Goal: Transaction & Acquisition: Purchase product/service

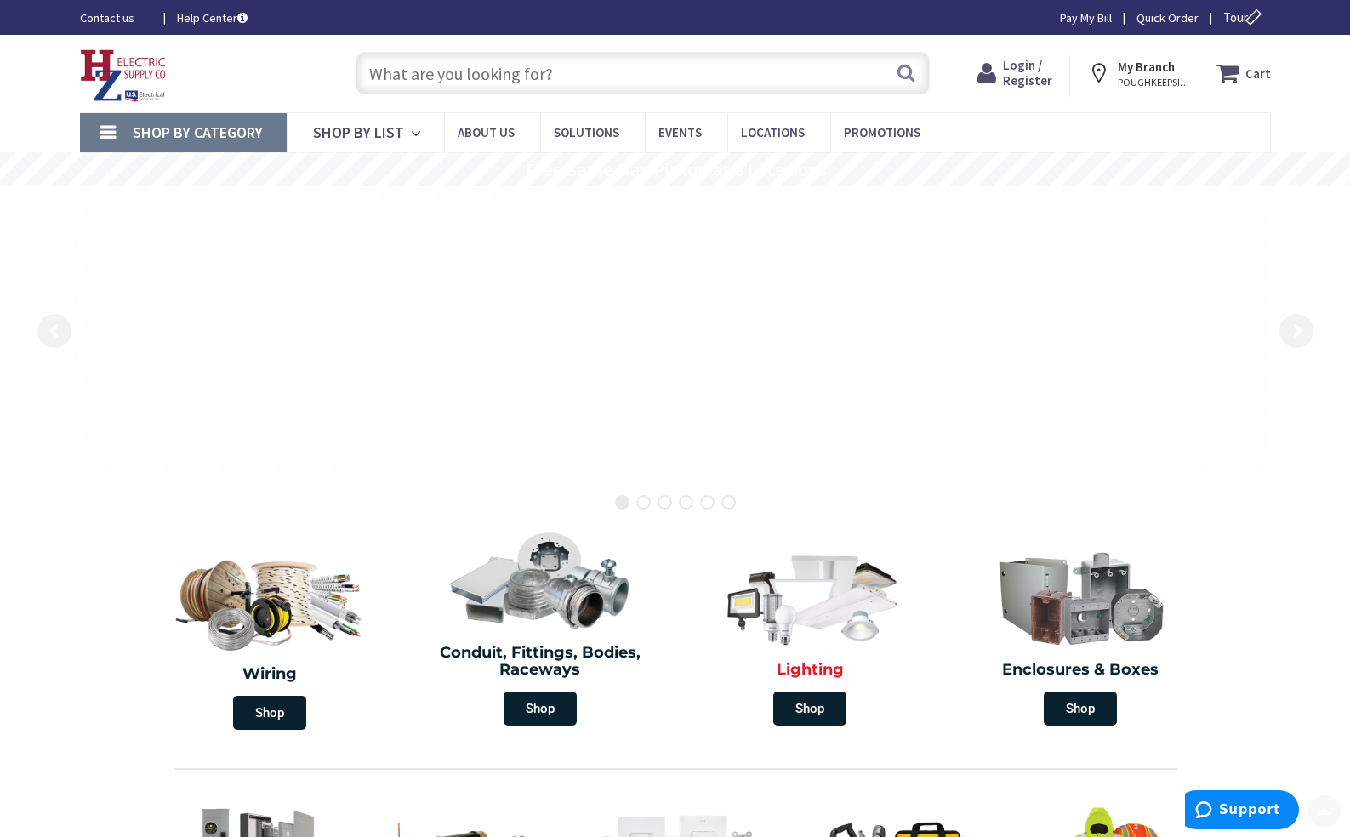
scroll to position [255, 0]
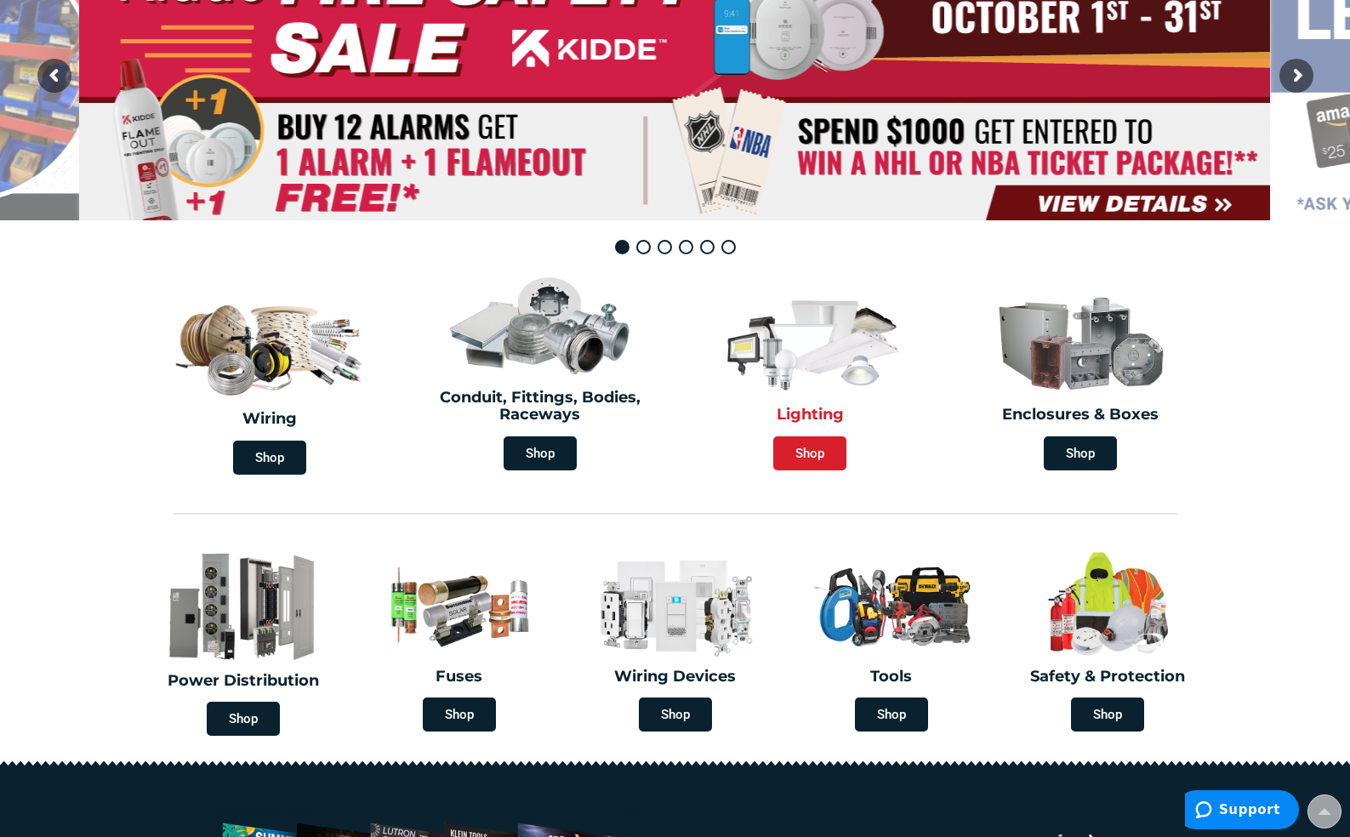
click at [810, 450] on span "Shop" at bounding box center [809, 453] width 73 height 34
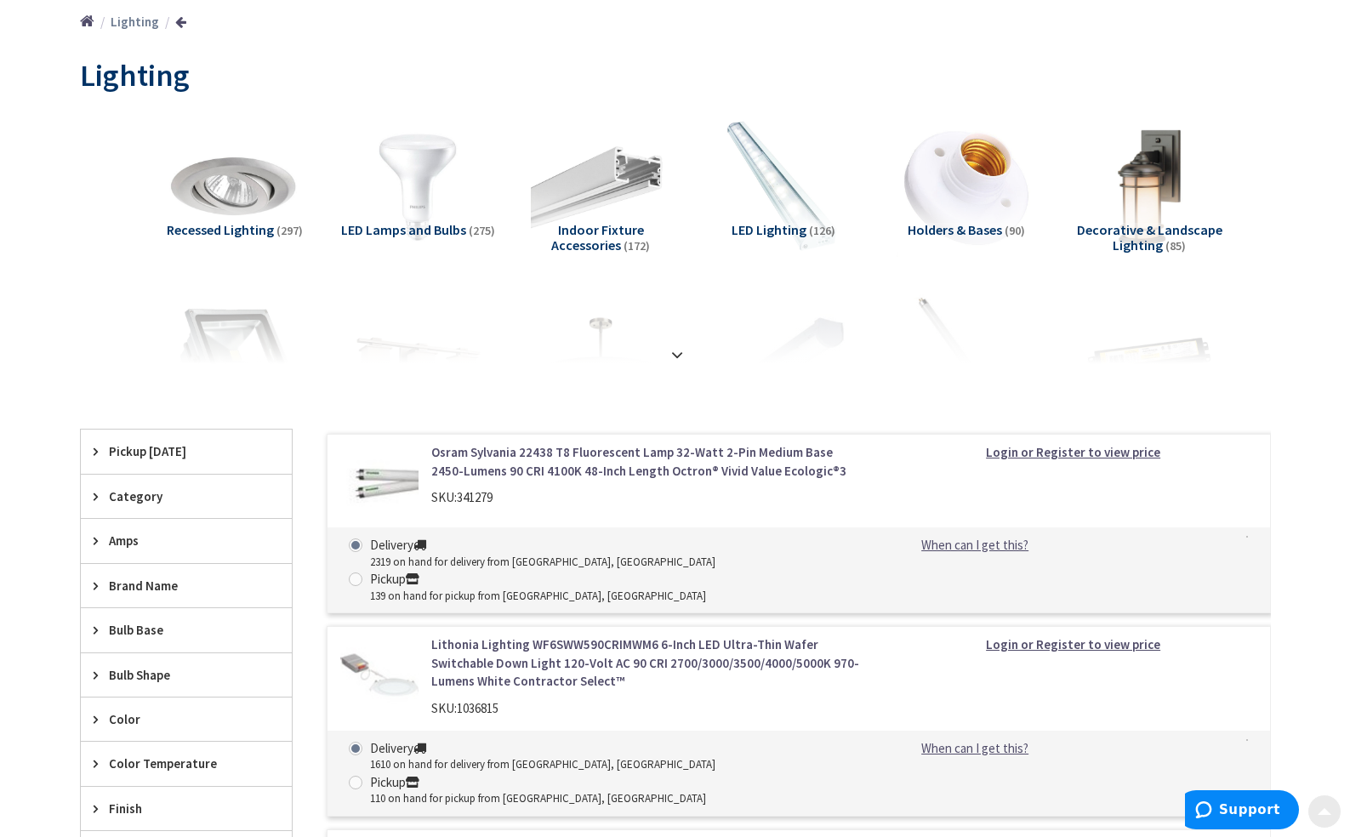
scroll to position [255, 0]
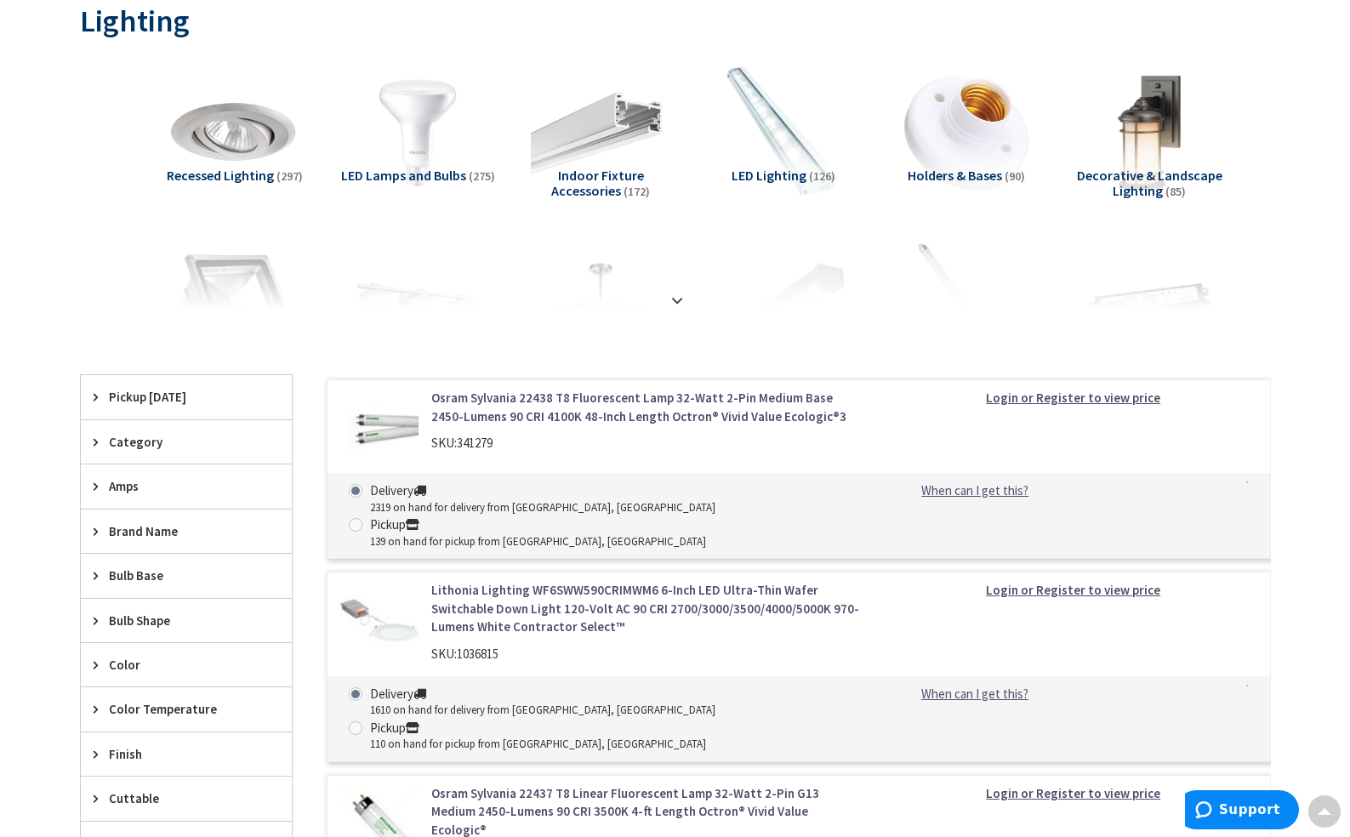
click at [245, 180] on span "Recessed Lighting" at bounding box center [220, 175] width 107 height 17
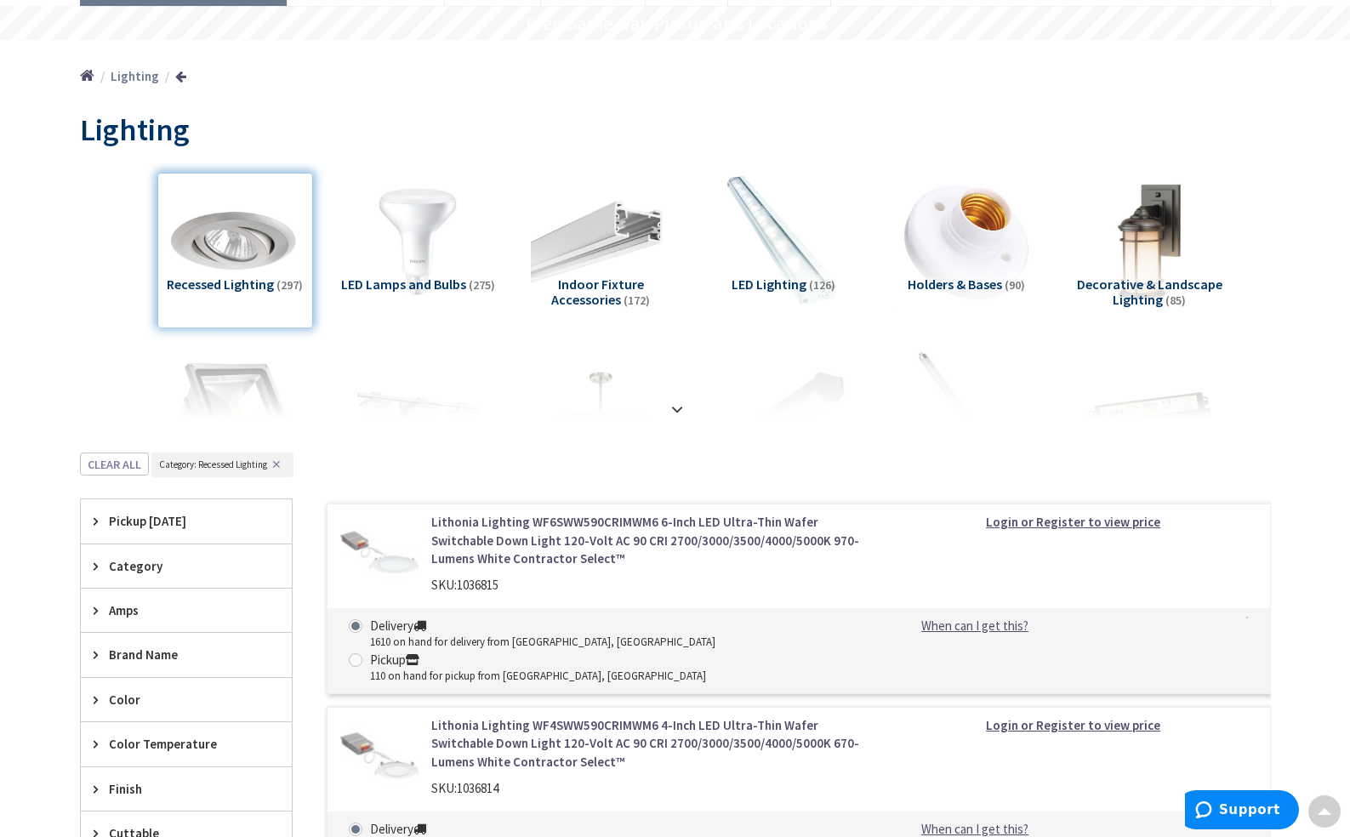
scroll to position [0, 0]
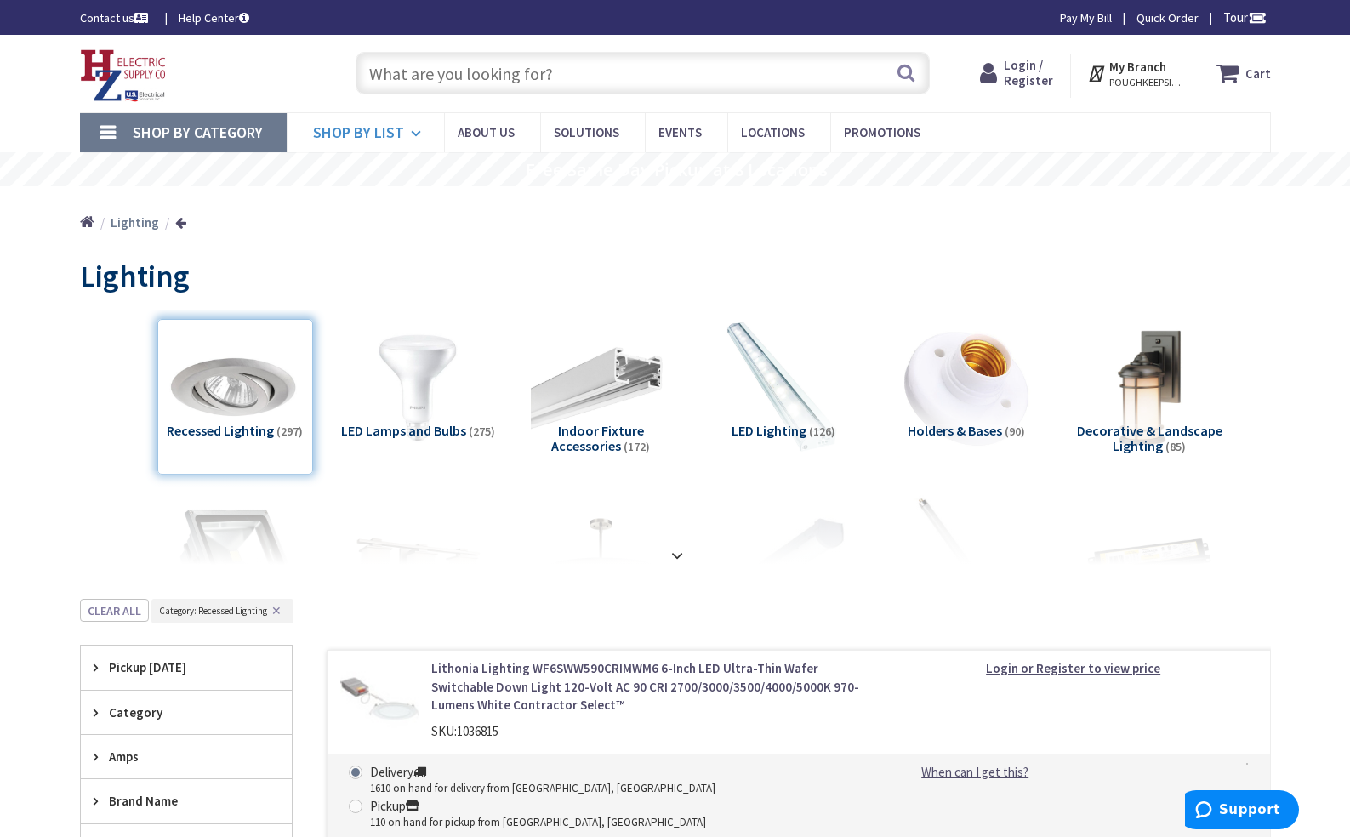
click at [364, 138] on span "Shop By List" at bounding box center [358, 132] width 91 height 20
click at [488, 75] on input "text" at bounding box center [642, 73] width 574 height 43
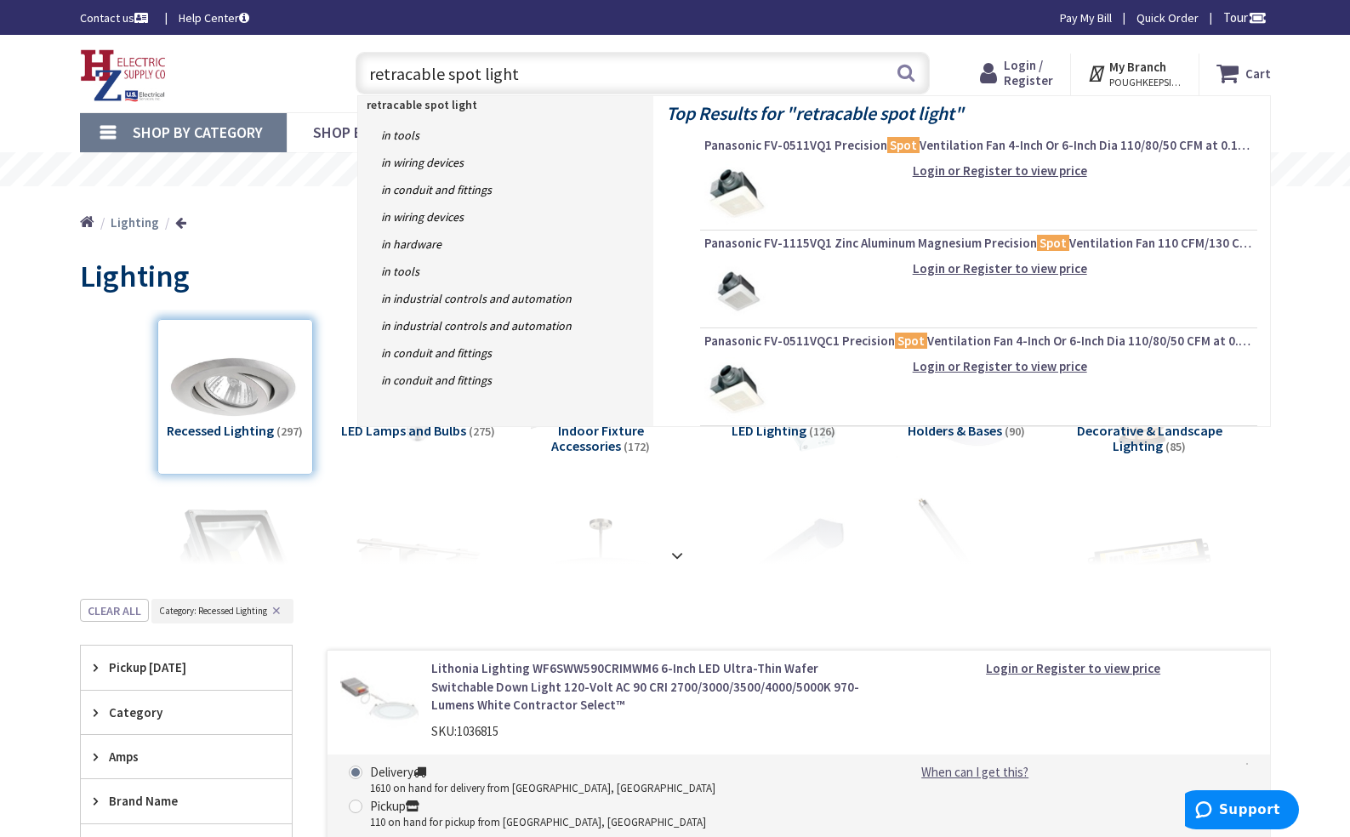
type input "retracable spot lights"
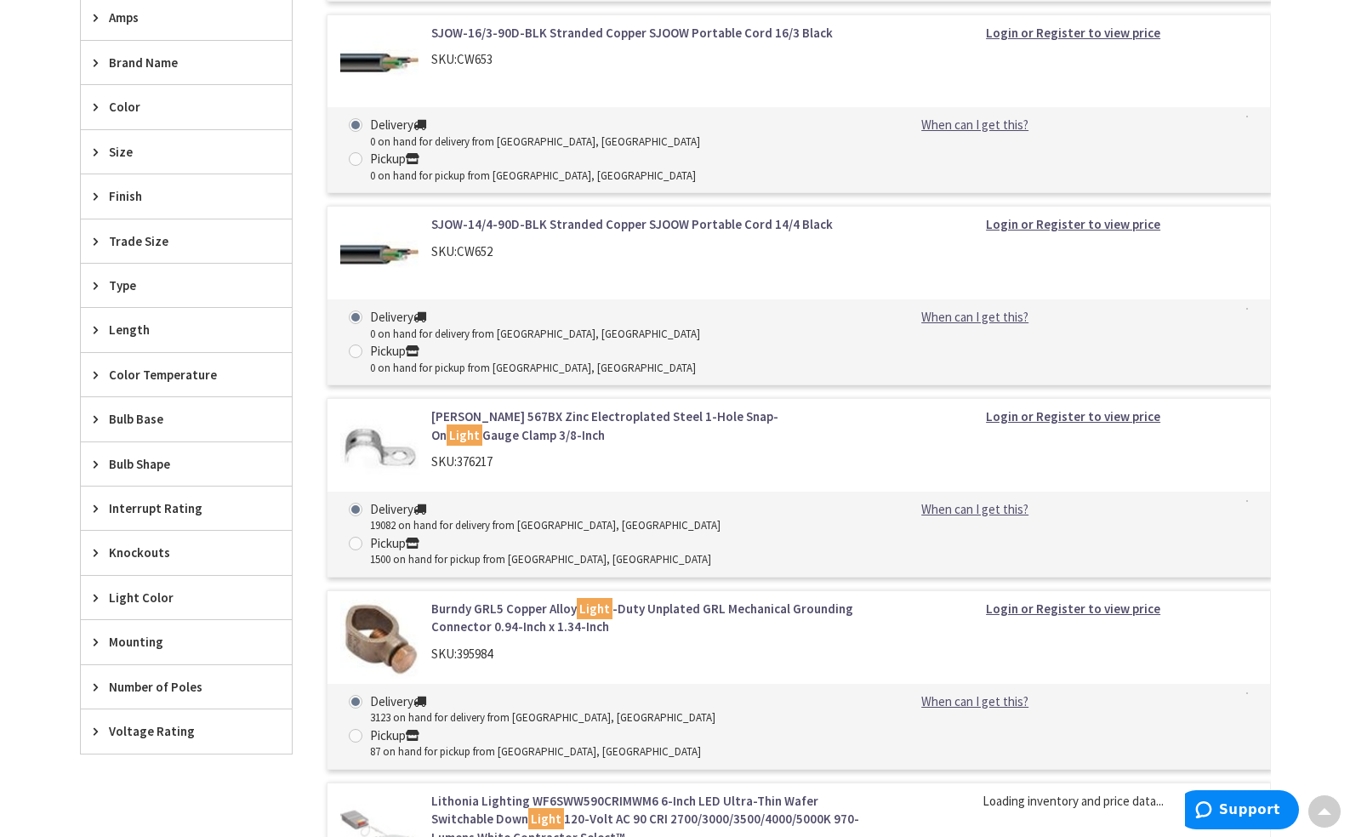
scroll to position [935, 0]
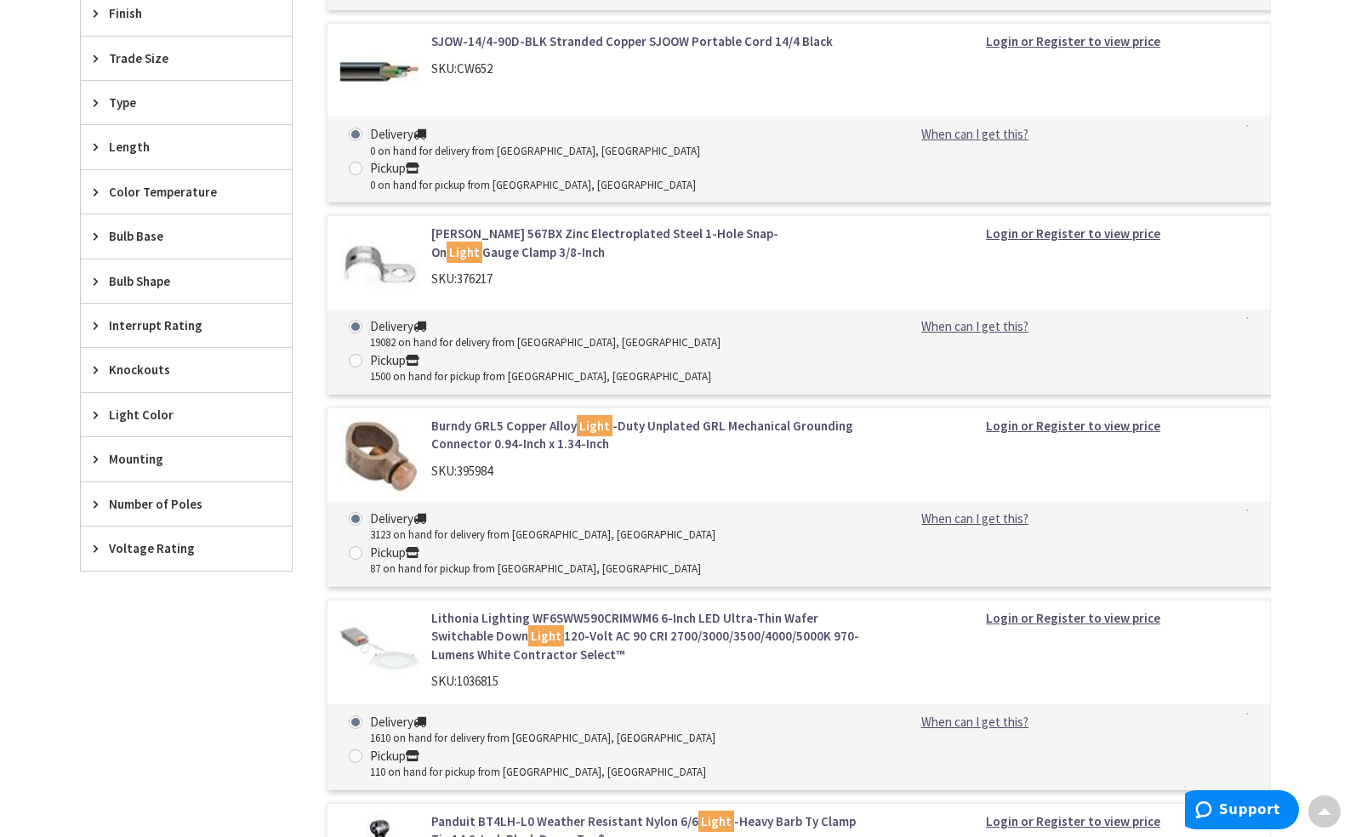
click at [117, 459] on span "Mounting" at bounding box center [178, 459] width 139 height 18
